Goal: Information Seeking & Learning: Check status

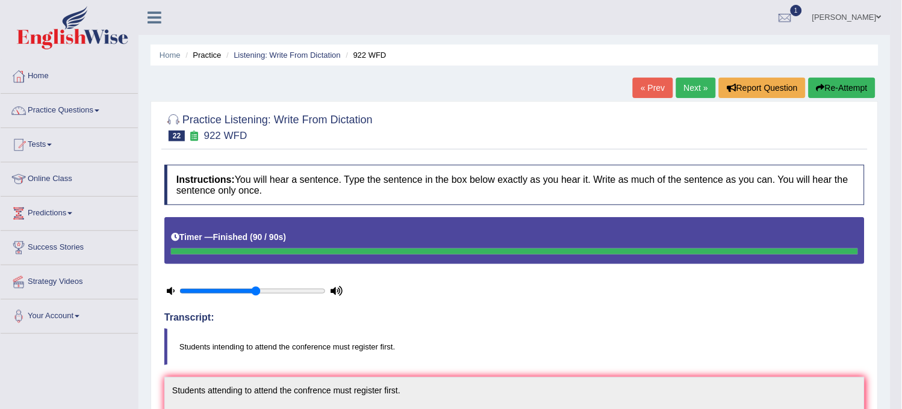
click at [35, 70] on link "Home" at bounding box center [69, 75] width 137 height 30
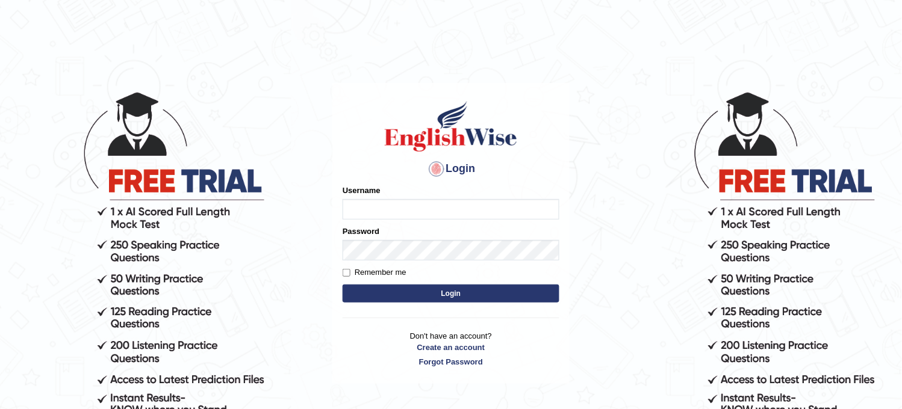
type input "KaurRavinder"
click at [382, 291] on button "Login" at bounding box center [451, 294] width 217 height 18
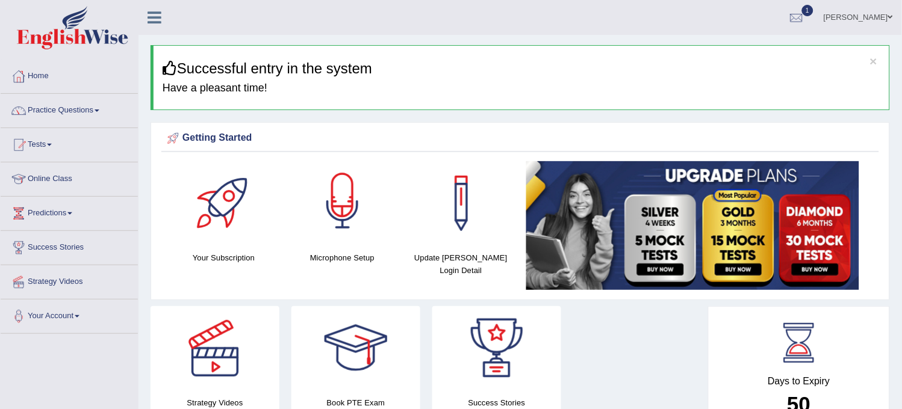
drag, startPoint x: 0, startPoint y: 0, endPoint x: 386, endPoint y: 208, distance: 438.2
click at [386, 208] on div "Your Subscription Microphone Setup Update Pearson Login Detail" at bounding box center [520, 227] width 718 height 132
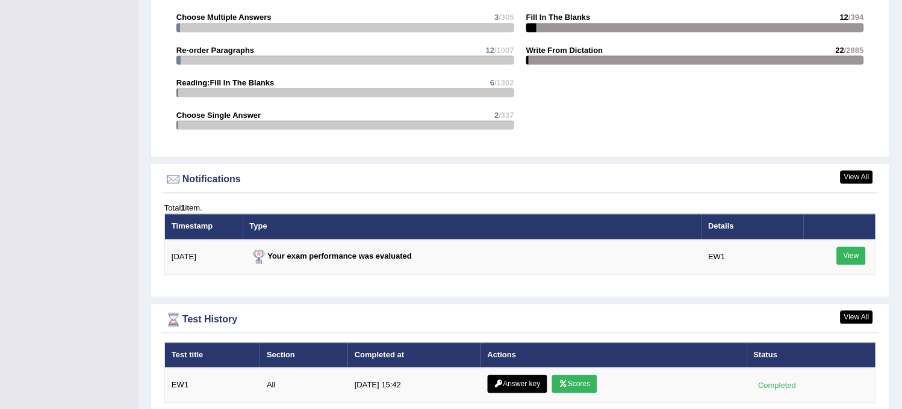
scroll to position [1436, 0]
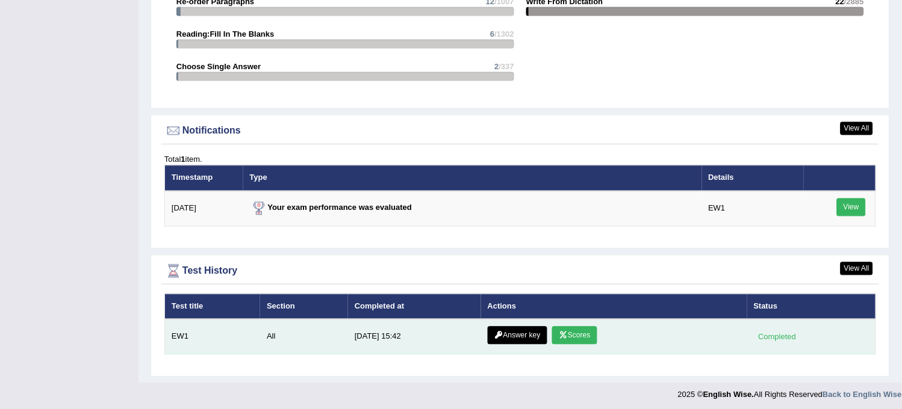
click at [572, 327] on link "Scores" at bounding box center [574, 336] width 45 height 18
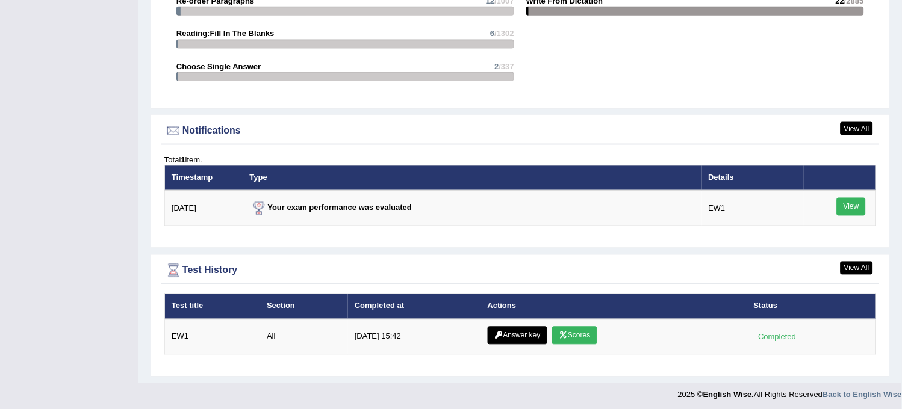
click at [200, 72] on div at bounding box center [345, 76] width 338 height 9
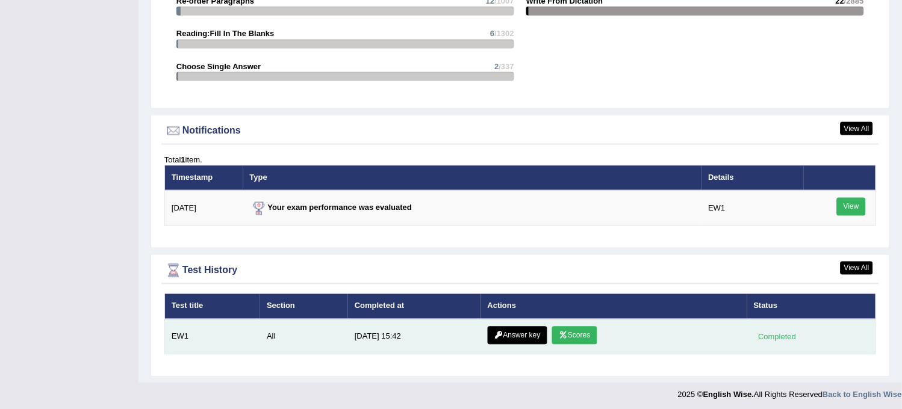
click at [500, 332] on icon at bounding box center [498, 335] width 9 height 7
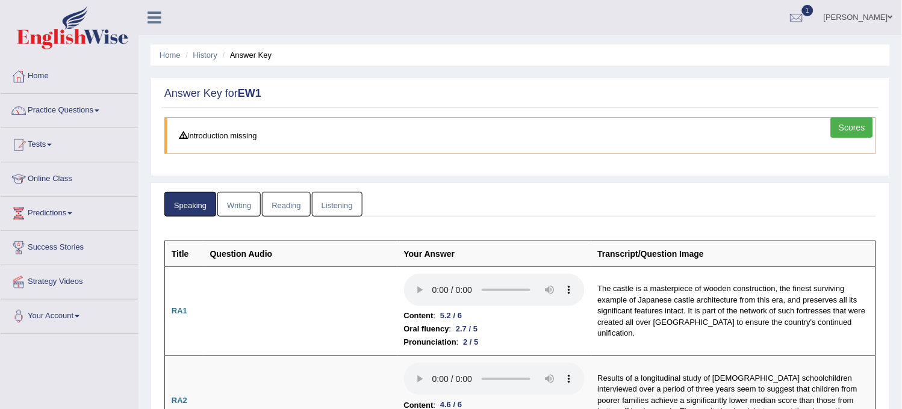
click at [341, 202] on link "Listening" at bounding box center [337, 204] width 51 height 25
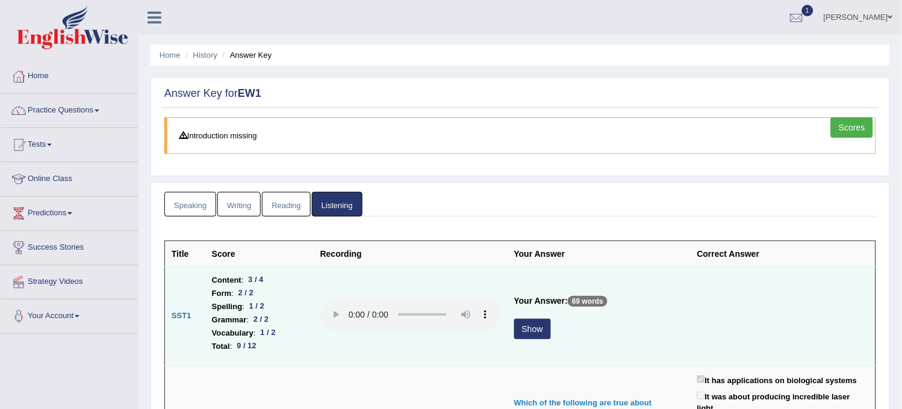
click at [526, 321] on button "Show" at bounding box center [532, 329] width 37 height 20
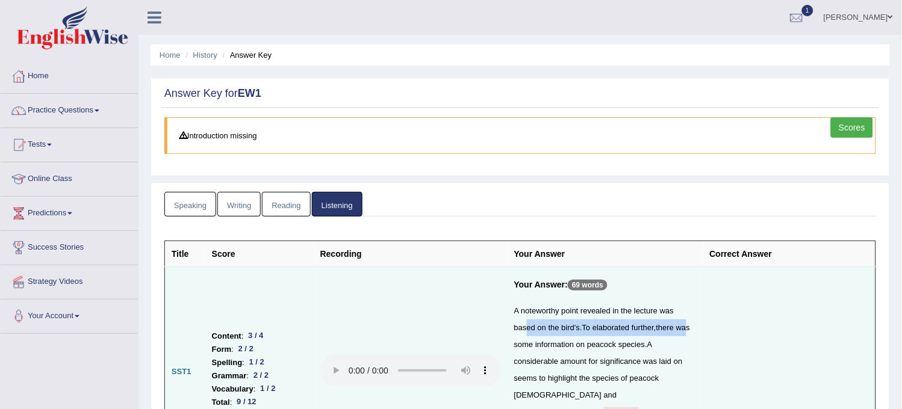
drag, startPoint x: 526, startPoint y: 321, endPoint x: 523, endPoint y: 347, distance: 25.5
click at [523, 347] on div "A noteworthy point revealed in the lecture was based on the bird ' s . To elabo…" at bounding box center [605, 387] width 182 height 169
click at [494, 333] on td at bounding box center [411, 372] width 194 height 211
drag, startPoint x: 500, startPoint y: 305, endPoint x: 501, endPoint y: 316, distance: 11.5
click at [501, 316] on td at bounding box center [411, 372] width 194 height 211
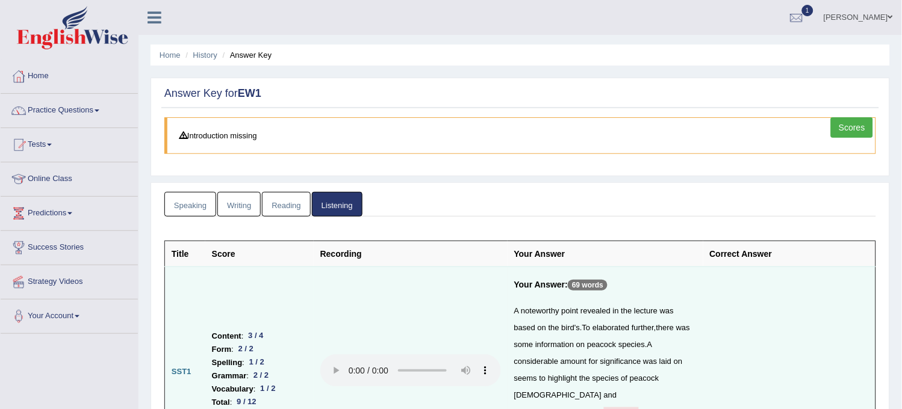
drag, startPoint x: 501, startPoint y: 316, endPoint x: 501, endPoint y: 283, distance: 33.1
click at [501, 283] on td at bounding box center [411, 372] width 194 height 211
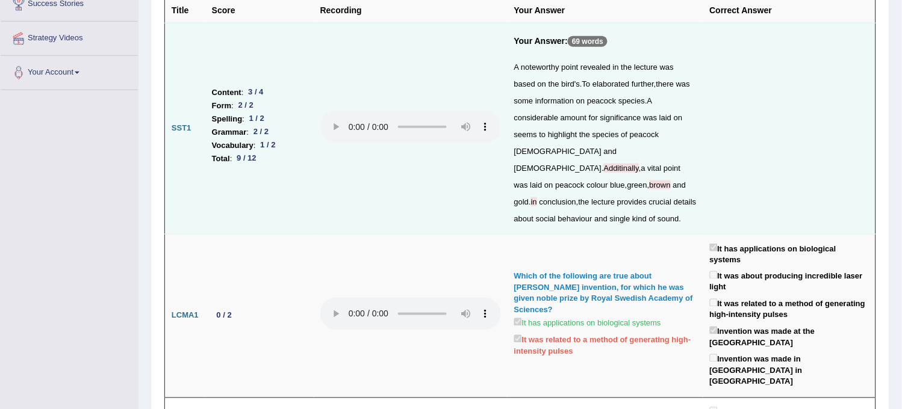
scroll to position [267, 0]
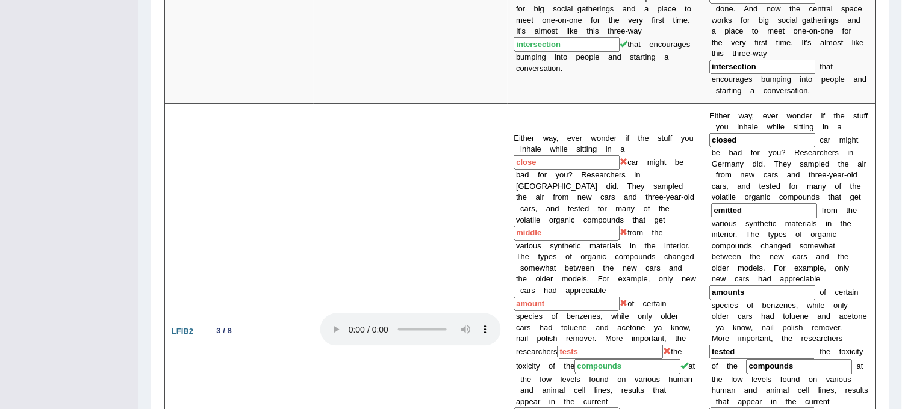
scroll to position [1137, 0]
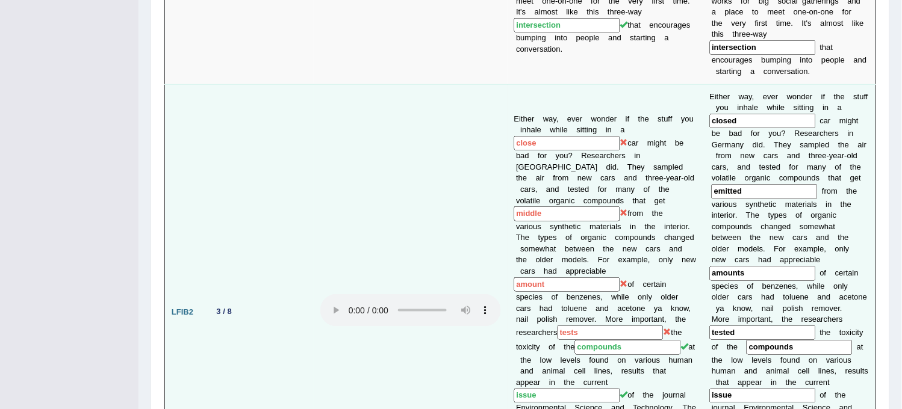
drag, startPoint x: 501, startPoint y: 283, endPoint x: 503, endPoint y: 301, distance: 18.1
click at [503, 301] on td at bounding box center [411, 312] width 194 height 456
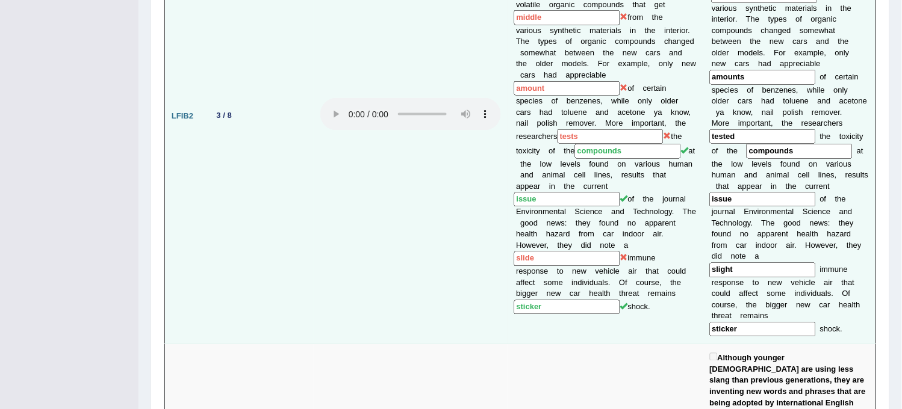
scroll to position [1338, 0]
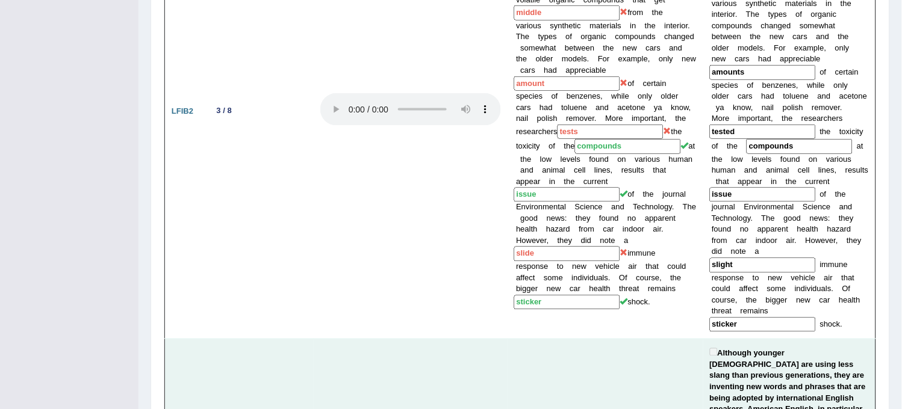
drag, startPoint x: 504, startPoint y: 301, endPoint x: 504, endPoint y: 330, distance: 28.9
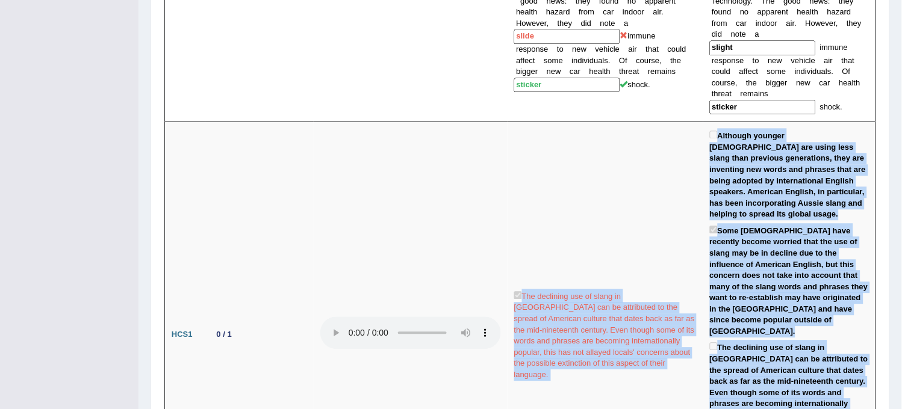
drag, startPoint x: 504, startPoint y: 330, endPoint x: 483, endPoint y: 432, distance: 104.4
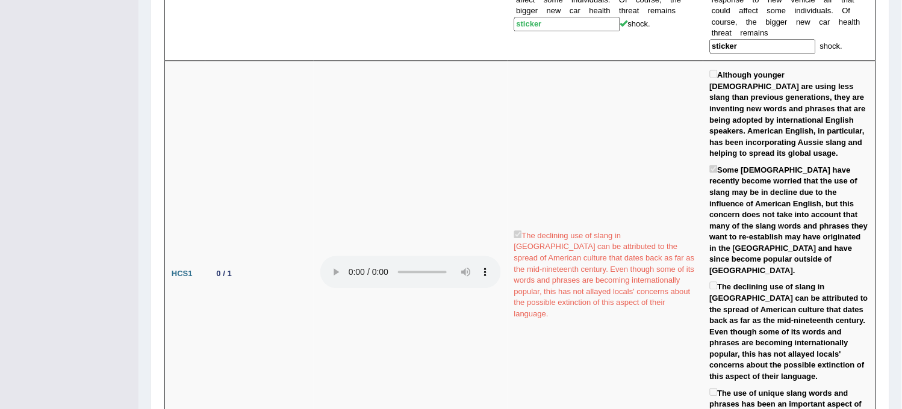
drag, startPoint x: 482, startPoint y: 347, endPoint x: 479, endPoint y: 355, distance: 9.2
drag, startPoint x: 479, startPoint y: 355, endPoint x: 479, endPoint y: 379, distance: 24.1
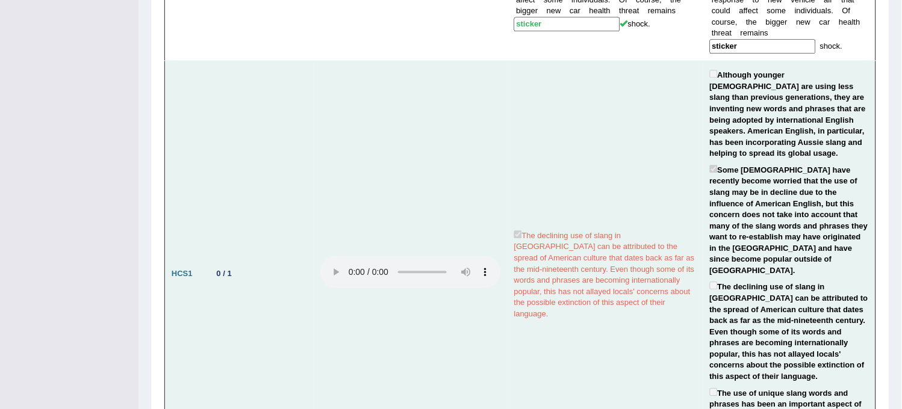
drag, startPoint x: 477, startPoint y: 368, endPoint x: 483, endPoint y: 287, distance: 80.9
click at [483, 287] on tbody "Title Score Recording Your Answer Correct Answer SST1 Content : 3 / 4 Form : 2 …" at bounding box center [520, 379] width 711 height 3510
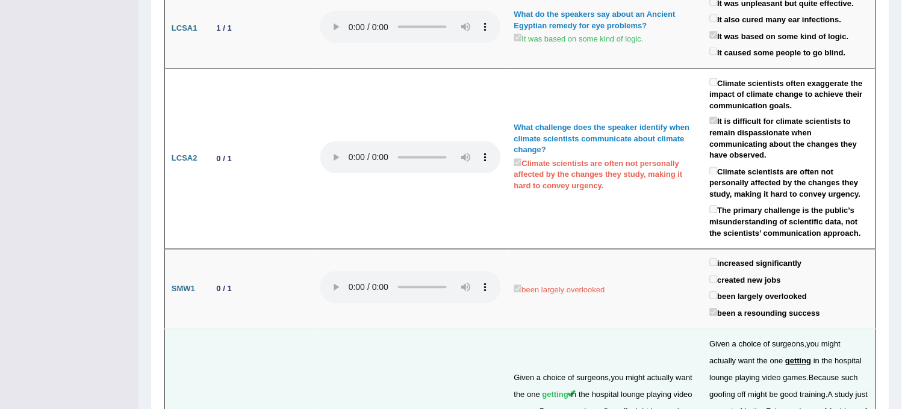
drag, startPoint x: 485, startPoint y: 295, endPoint x: 485, endPoint y: 303, distance: 8.4
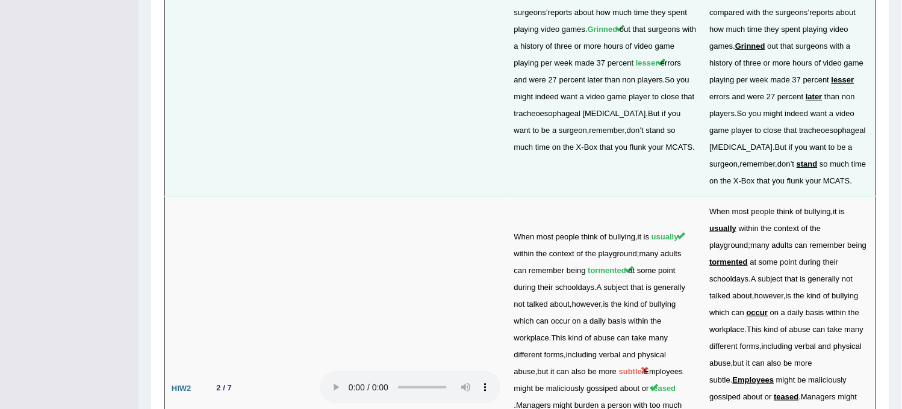
scroll to position [3047, 0]
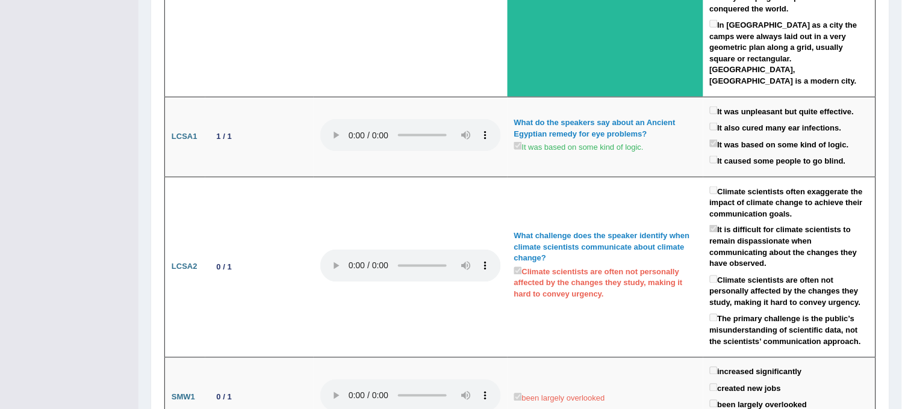
drag, startPoint x: 492, startPoint y: 272, endPoint x: 515, endPoint y: 191, distance: 83.7
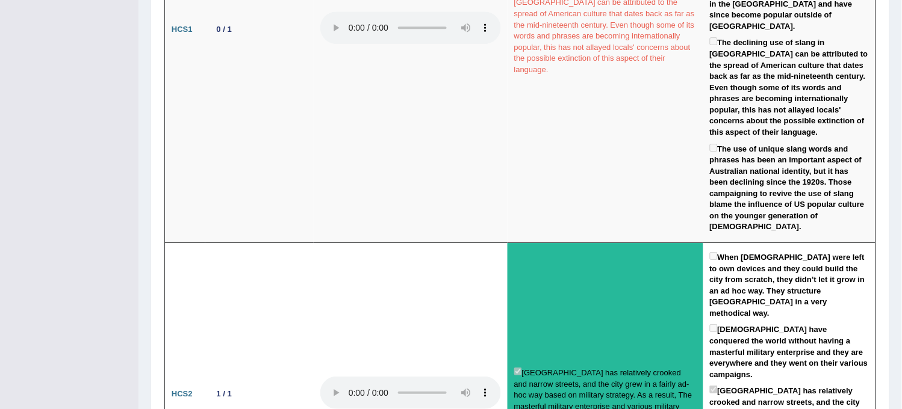
click at [351, 205] on tbody "Title Score Recording Your Answer Correct Answer SST1 Content : 3 / 4 Form : 2 …" at bounding box center [520, 135] width 711 height 3510
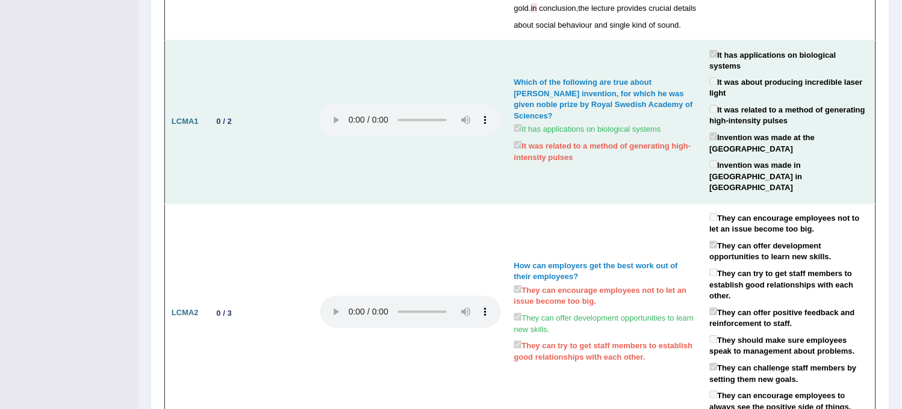
drag, startPoint x: 364, startPoint y: 95, endPoint x: 370, endPoint y: 69, distance: 26.6
click at [370, 104] on audio at bounding box center [410, 120] width 181 height 33
drag, startPoint x: 370, startPoint y: 69, endPoint x: 333, endPoint y: 34, distance: 51.1
click at [333, 40] on td at bounding box center [411, 122] width 194 height 164
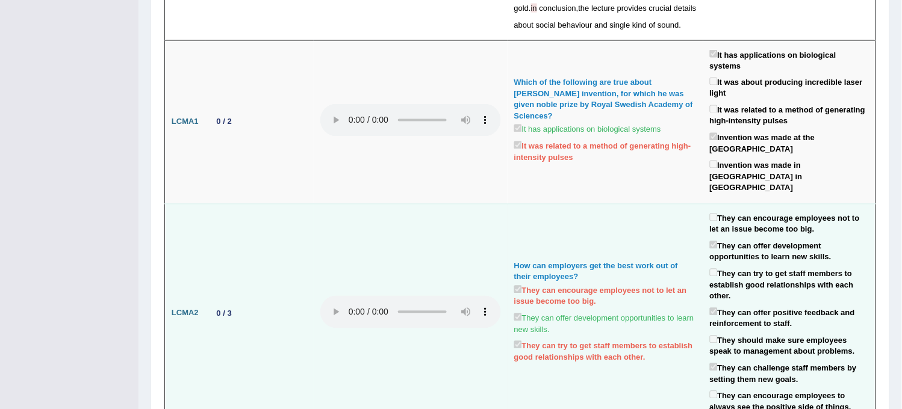
drag, startPoint x: 311, startPoint y: 348, endPoint x: 314, endPoint y: 301, distance: 47.1
click at [314, 301] on tr "LCMA2 0 / 3 How can employers get the best work out of their employees? They ca…" at bounding box center [520, 313] width 711 height 219
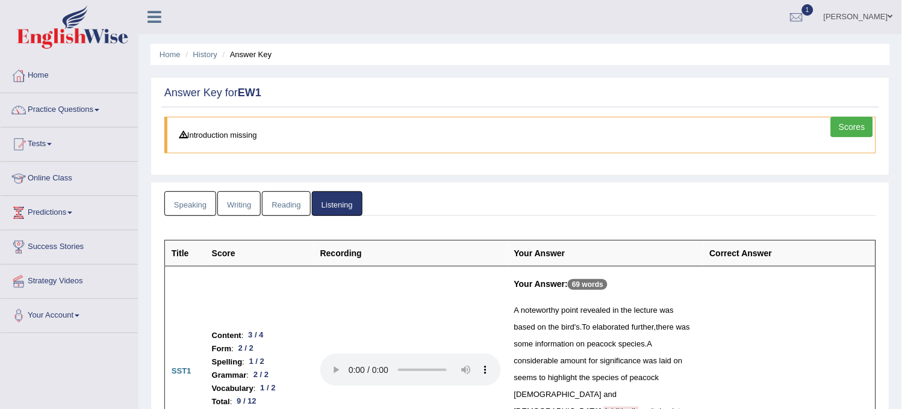
scroll to position [0, 0]
click at [230, 197] on link "Writing" at bounding box center [238, 204] width 43 height 25
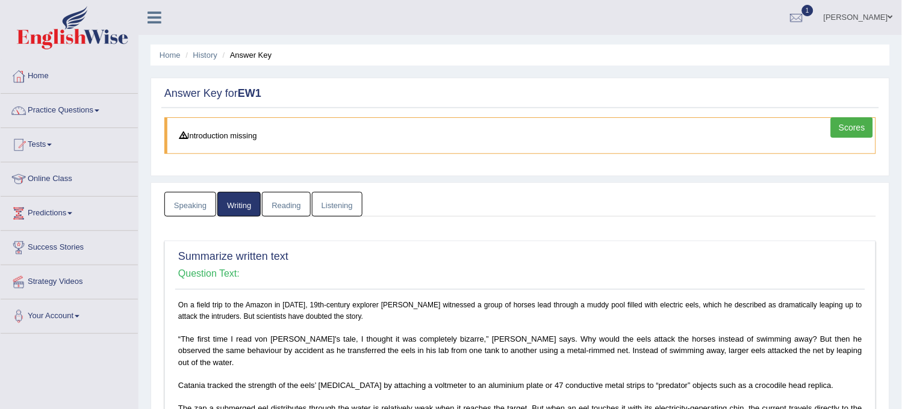
drag, startPoint x: 374, startPoint y: 193, endPoint x: 374, endPoint y: 211, distance: 18.1
click at [374, 211] on ul "Speaking Writing [GEOGRAPHIC_DATA] Listening" at bounding box center [520, 204] width 712 height 25
drag, startPoint x: 375, startPoint y: 211, endPoint x: 376, endPoint y: 227, distance: 16.3
drag, startPoint x: 377, startPoint y: 256, endPoint x: 377, endPoint y: 273, distance: 16.9
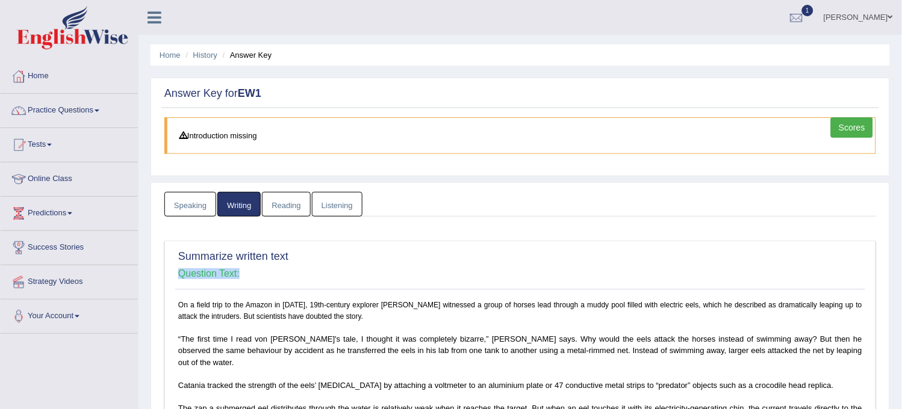
click at [377, 273] on div "Summarize written text Question Text:" at bounding box center [520, 268] width 690 height 43
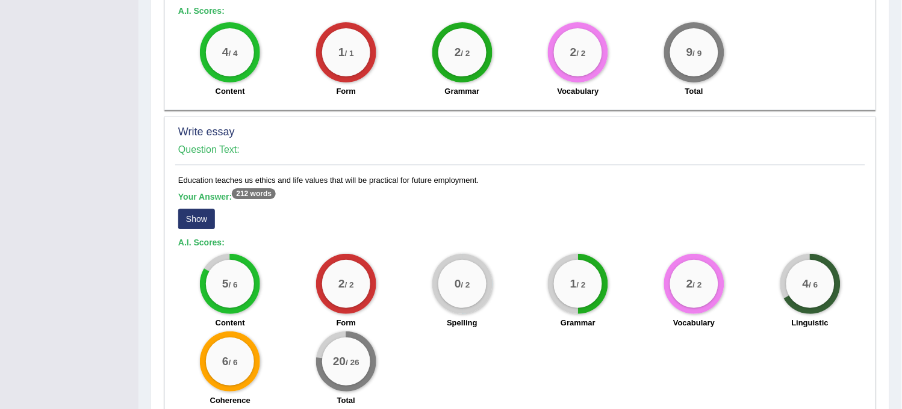
scroll to position [890, 0]
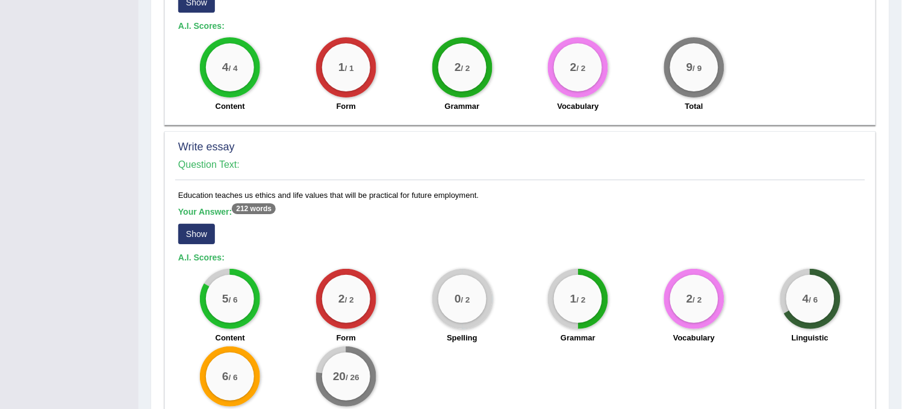
click at [197, 226] on button "Show" at bounding box center [196, 234] width 37 height 20
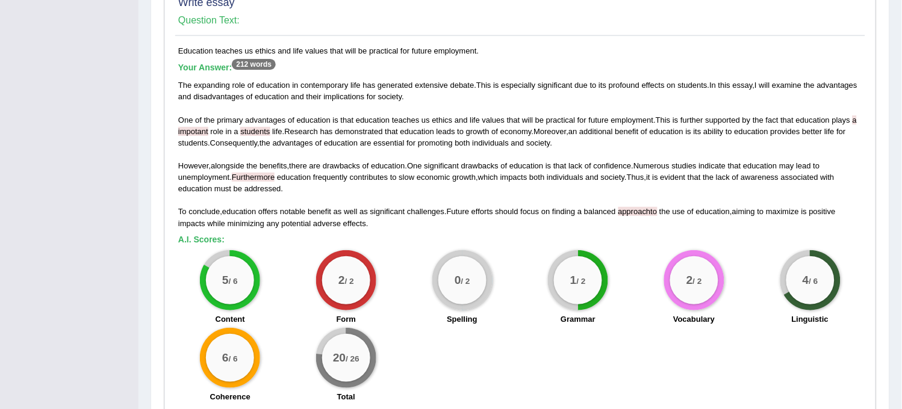
scroll to position [1082, 0]
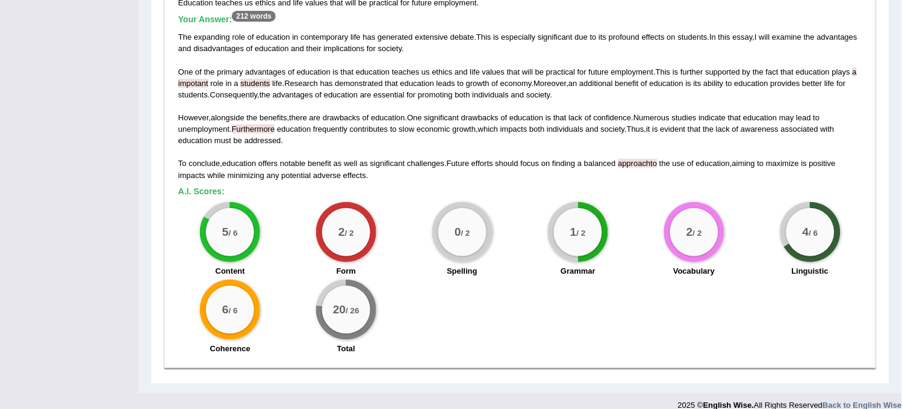
click at [270, 90] on span "the" at bounding box center [264, 94] width 11 height 9
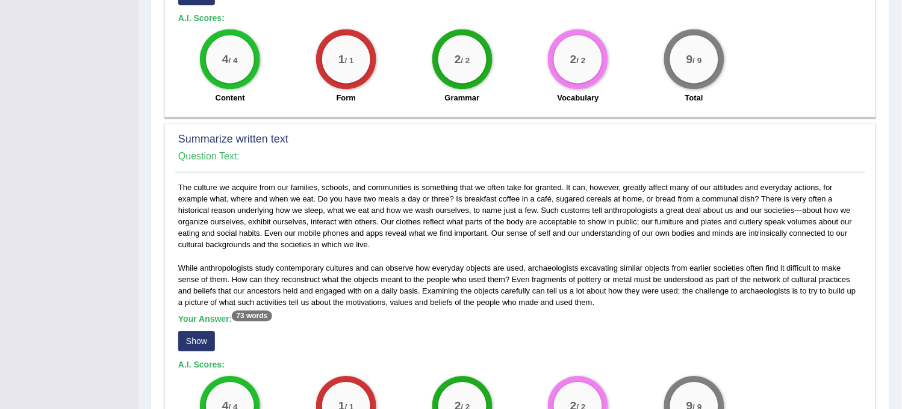
click at [273, 84] on div "Summarize written text Question Text: On a field trip to the Amazon in [DATE], …" at bounding box center [520, 298] width 712 height 1216
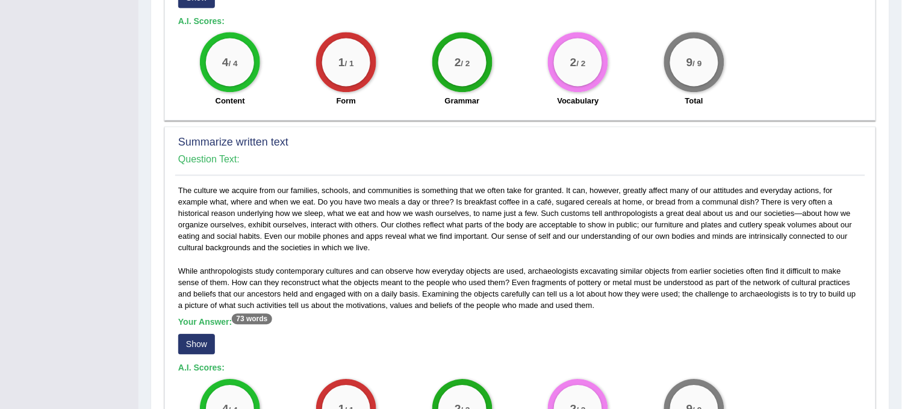
click at [209, 334] on button "Show" at bounding box center [196, 344] width 37 height 20
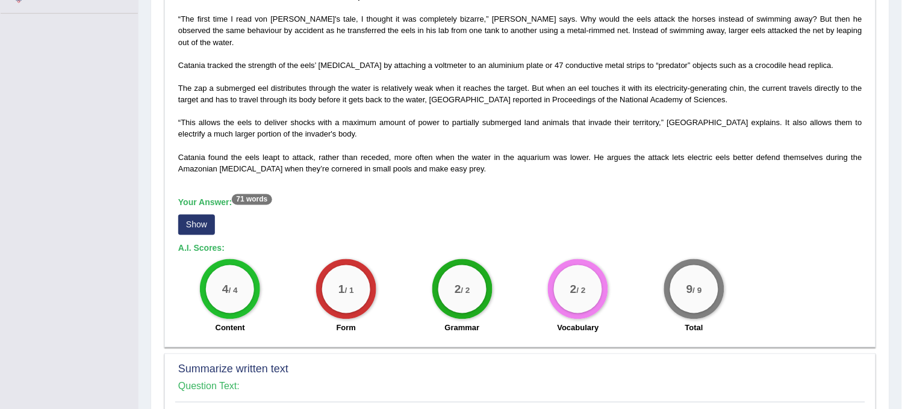
scroll to position [280, 0]
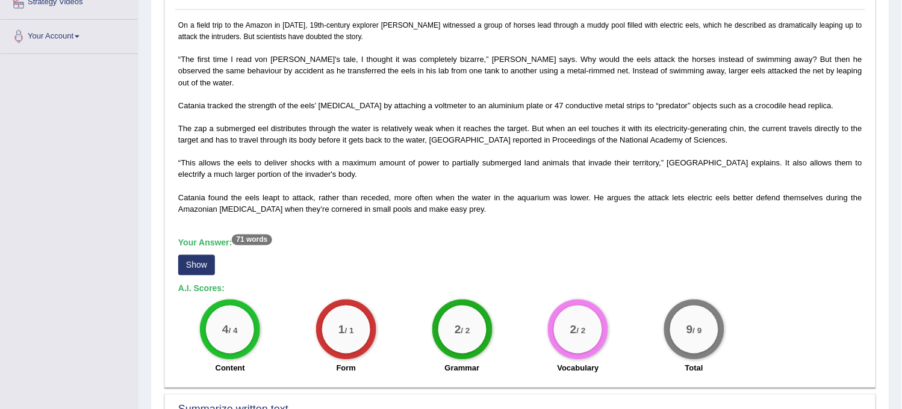
click at [196, 255] on button "Show" at bounding box center [196, 265] width 37 height 20
